Goal: Task Accomplishment & Management: Use online tool/utility

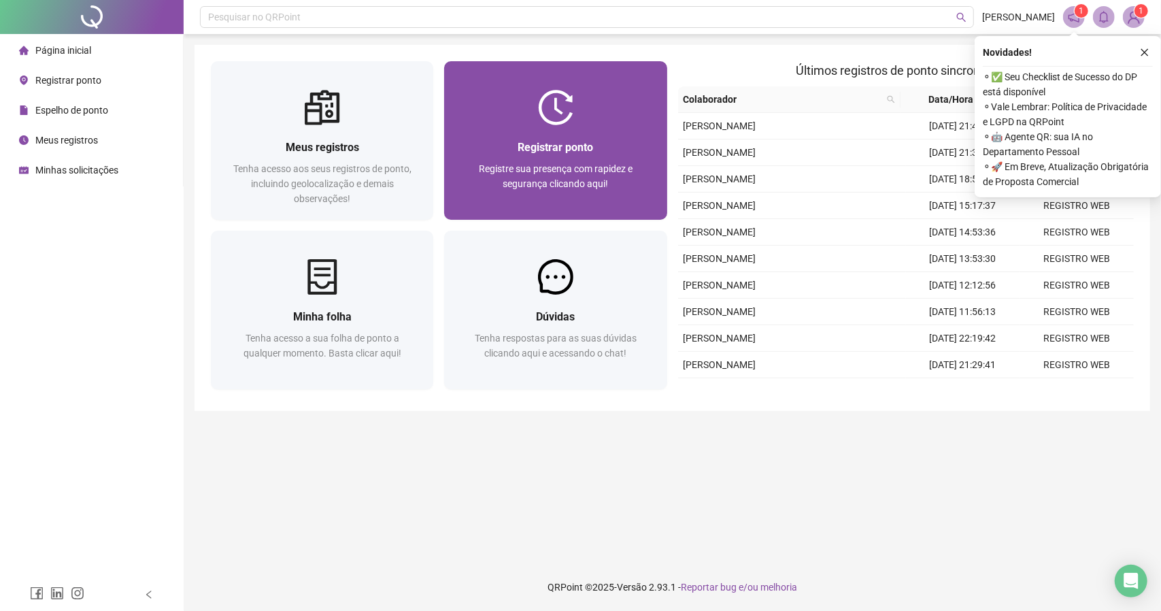
click at [541, 182] on span "Registre sua presença com rapidez e segurança clicando aqui!" at bounding box center [556, 176] width 154 height 26
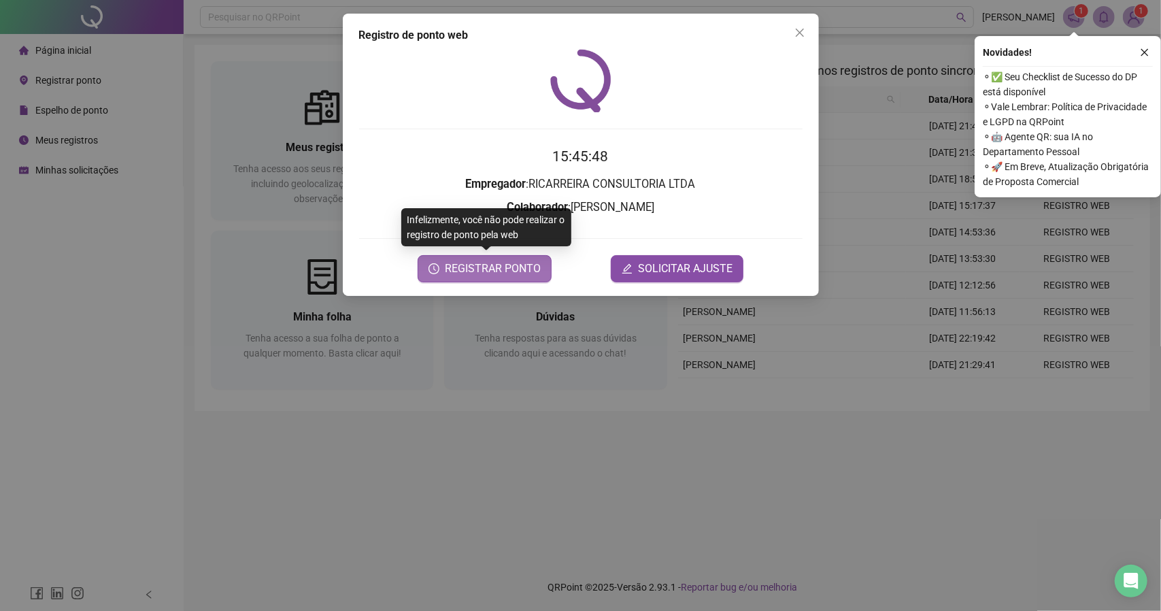
click at [504, 277] on button "REGISTRAR PONTO" at bounding box center [484, 268] width 134 height 27
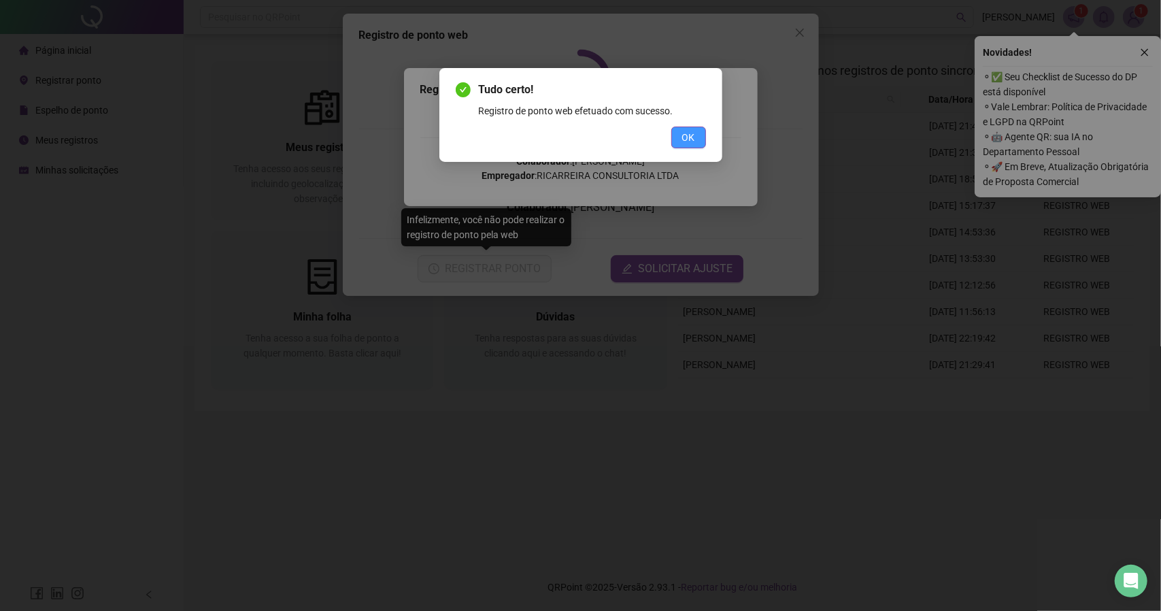
click at [702, 138] on button "OK" at bounding box center [688, 137] width 35 height 22
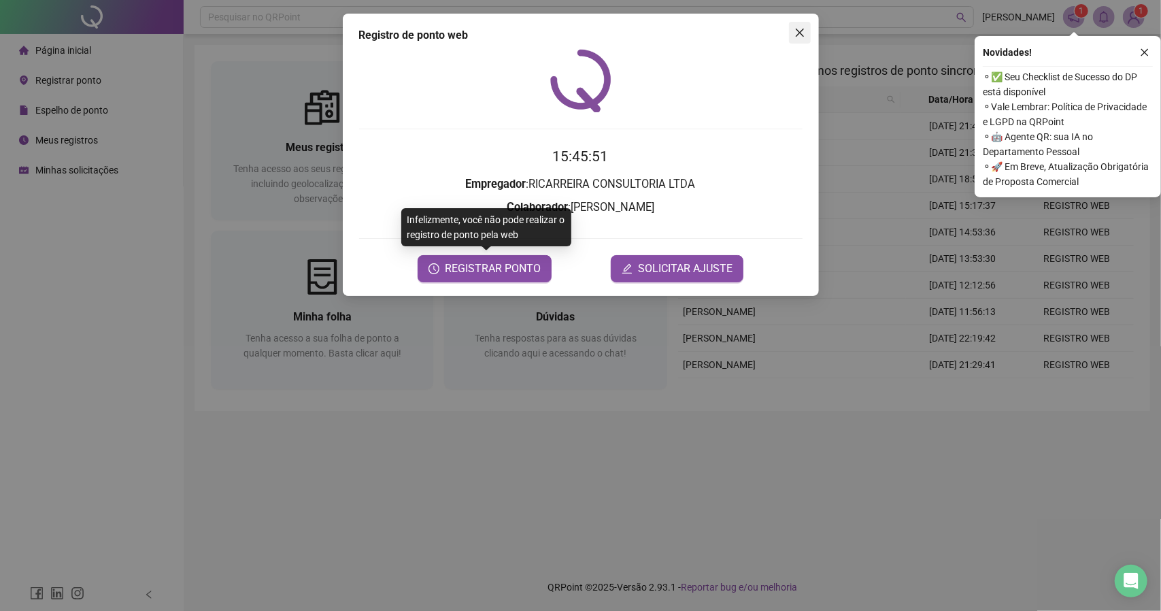
click at [795, 31] on icon "close" at bounding box center [799, 32] width 11 height 11
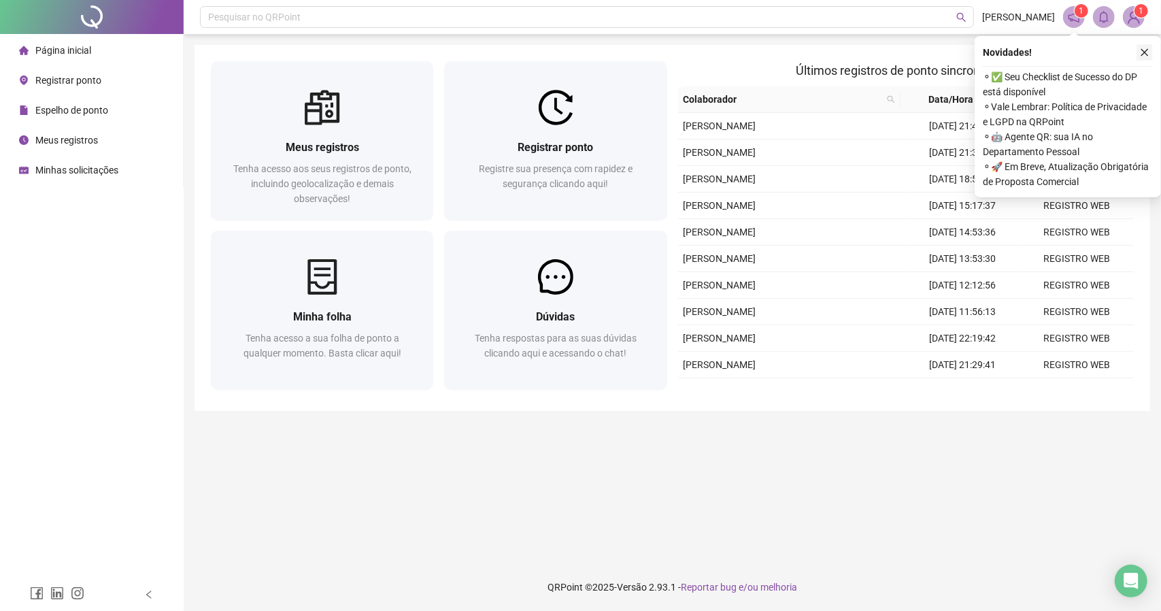
click at [1138, 52] on button "button" at bounding box center [1144, 52] width 16 height 16
